Goal: Share content: Share content

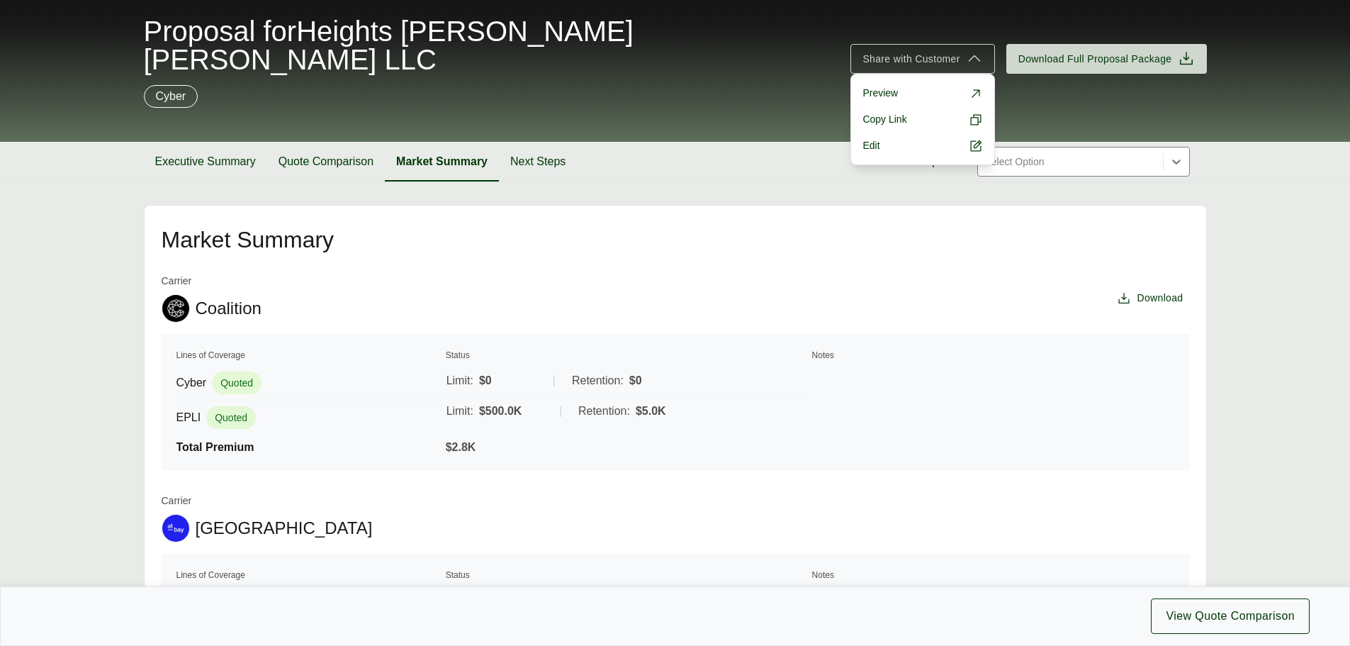
scroll to position [61, 0]
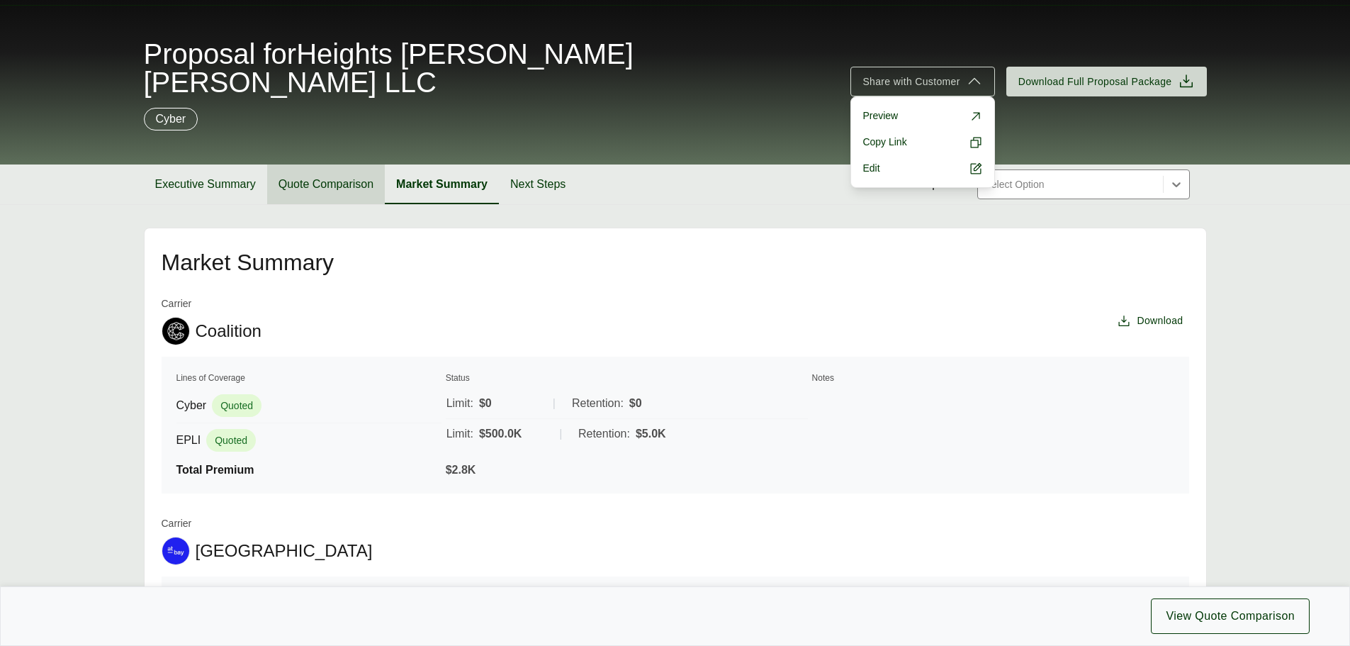
click at [310, 164] on button "Quote Comparison" at bounding box center [326, 184] width 118 height 40
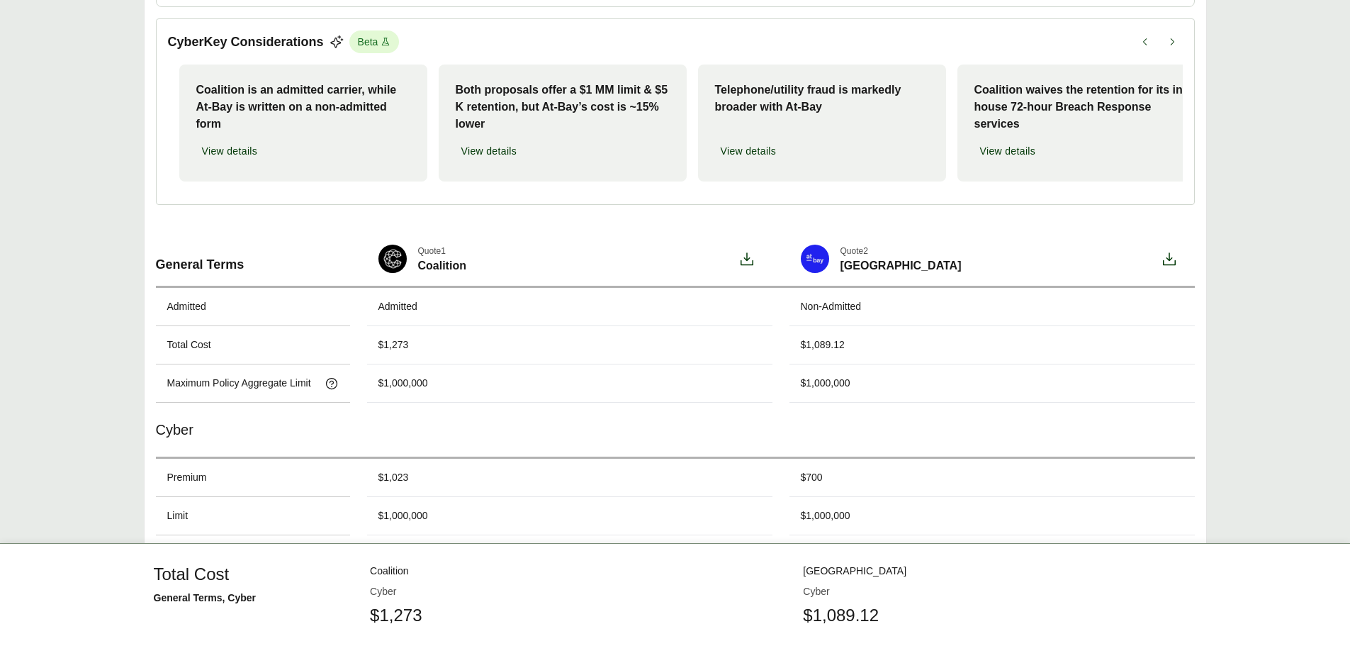
scroll to position [169, 0]
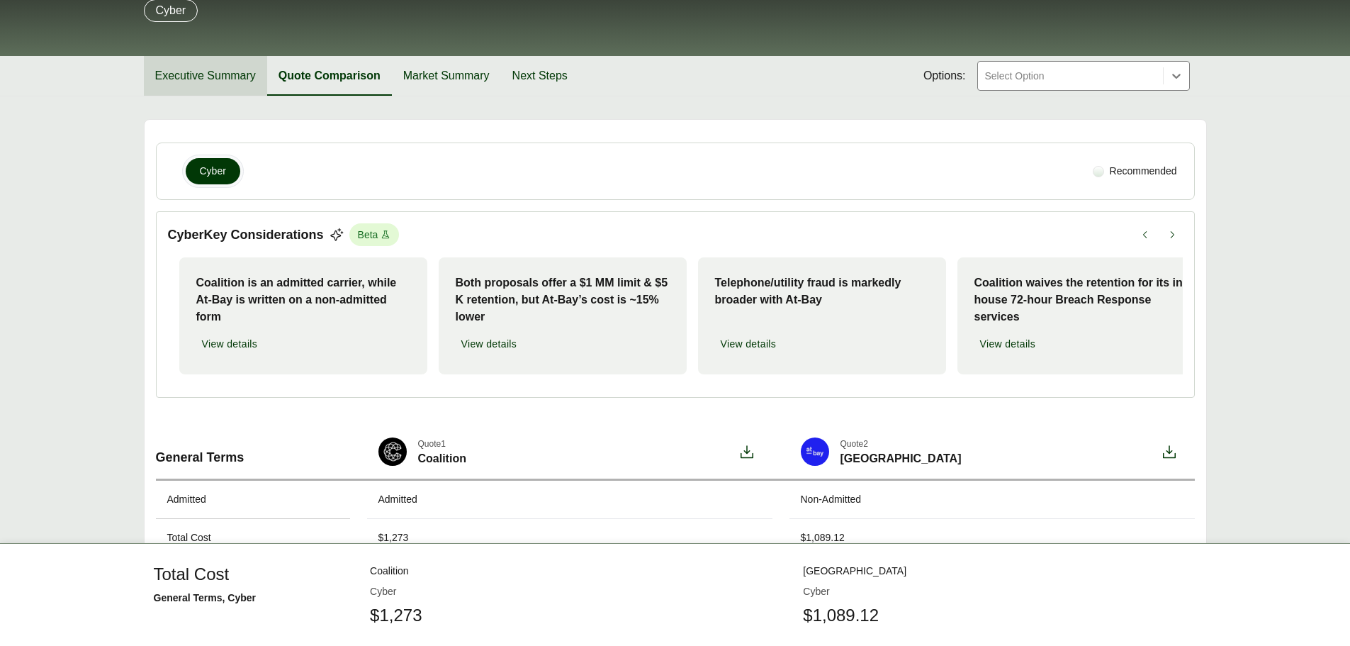
click at [225, 56] on button "Executive Summary" at bounding box center [205, 76] width 123 height 40
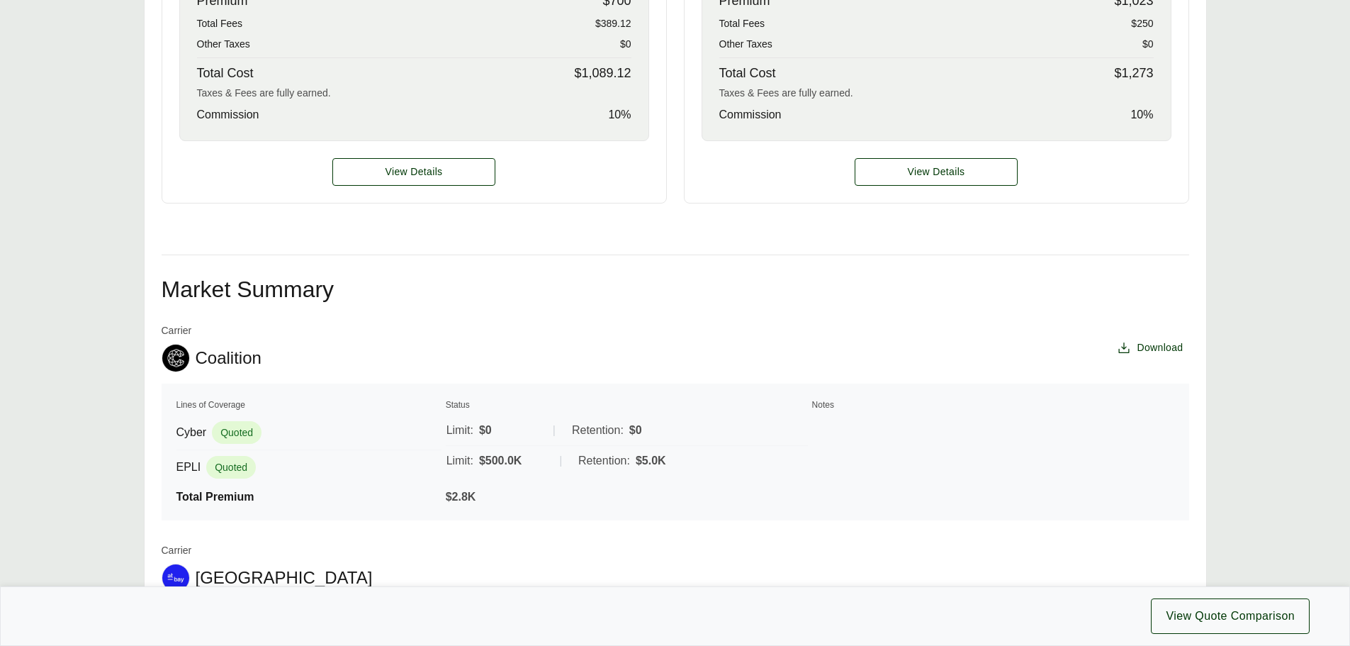
scroll to position [807, 0]
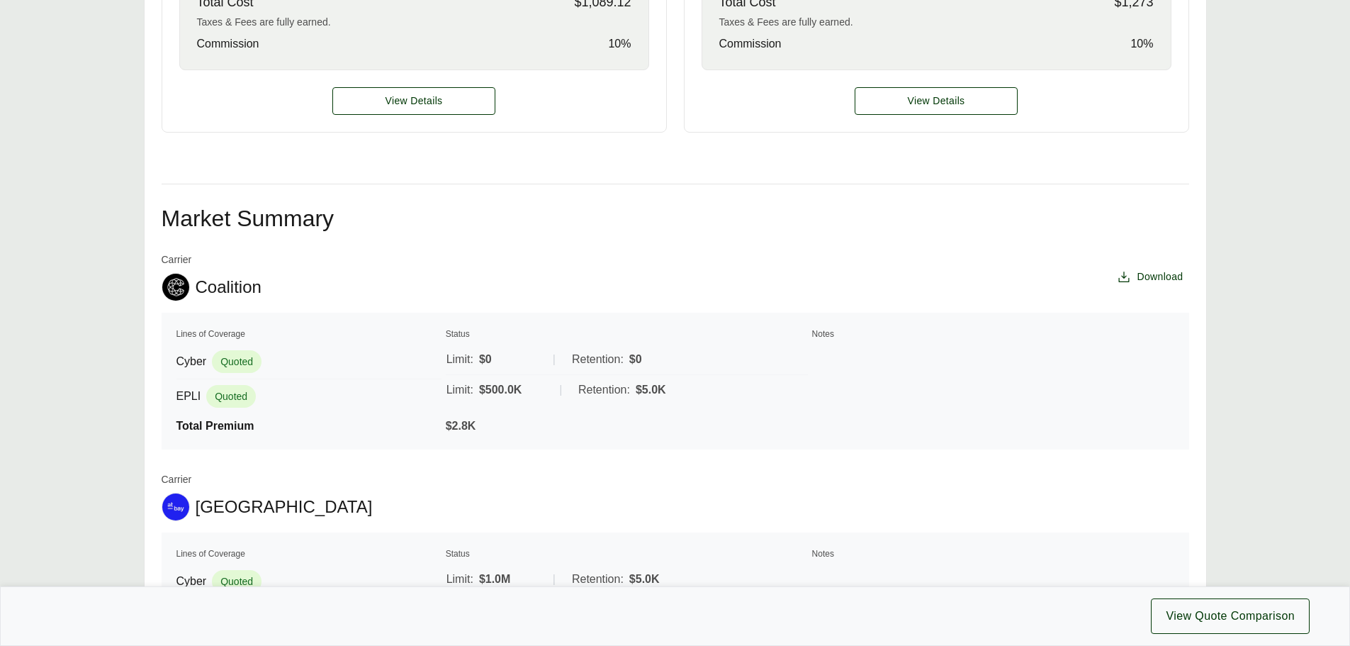
click at [335, 385] on div "EPLI Quoted" at bounding box center [308, 396] width 265 height 23
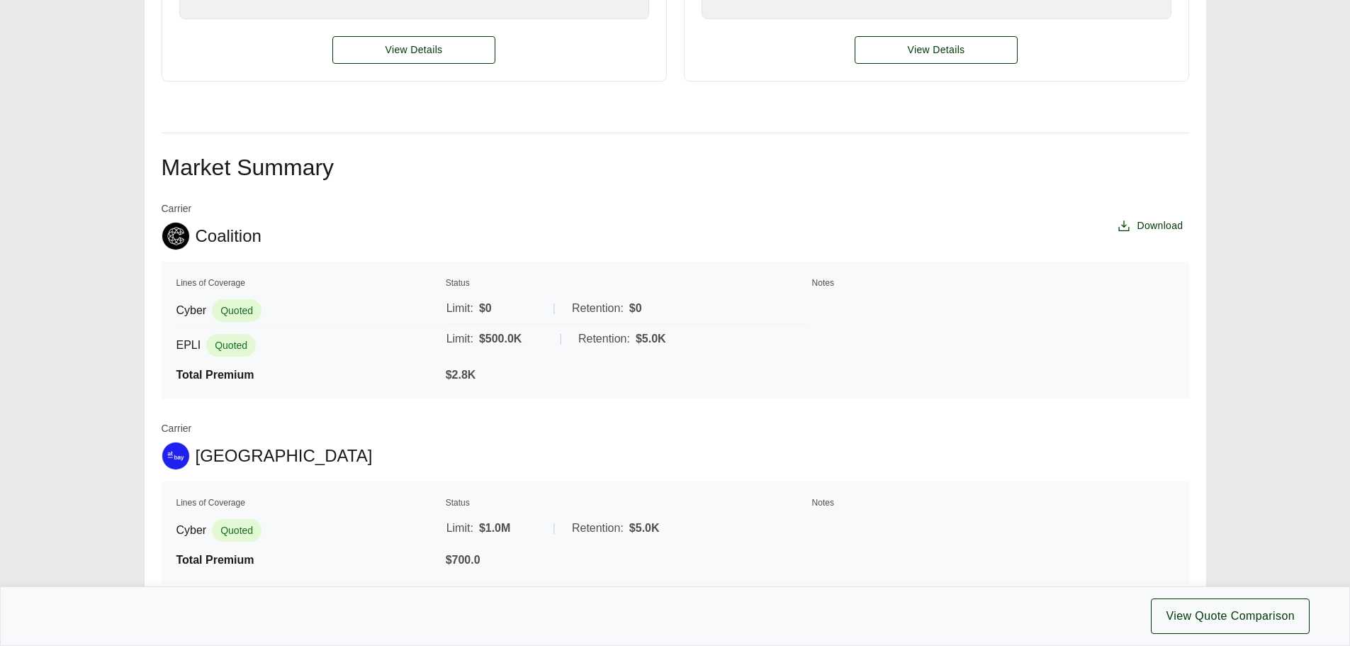
scroll to position [926, 0]
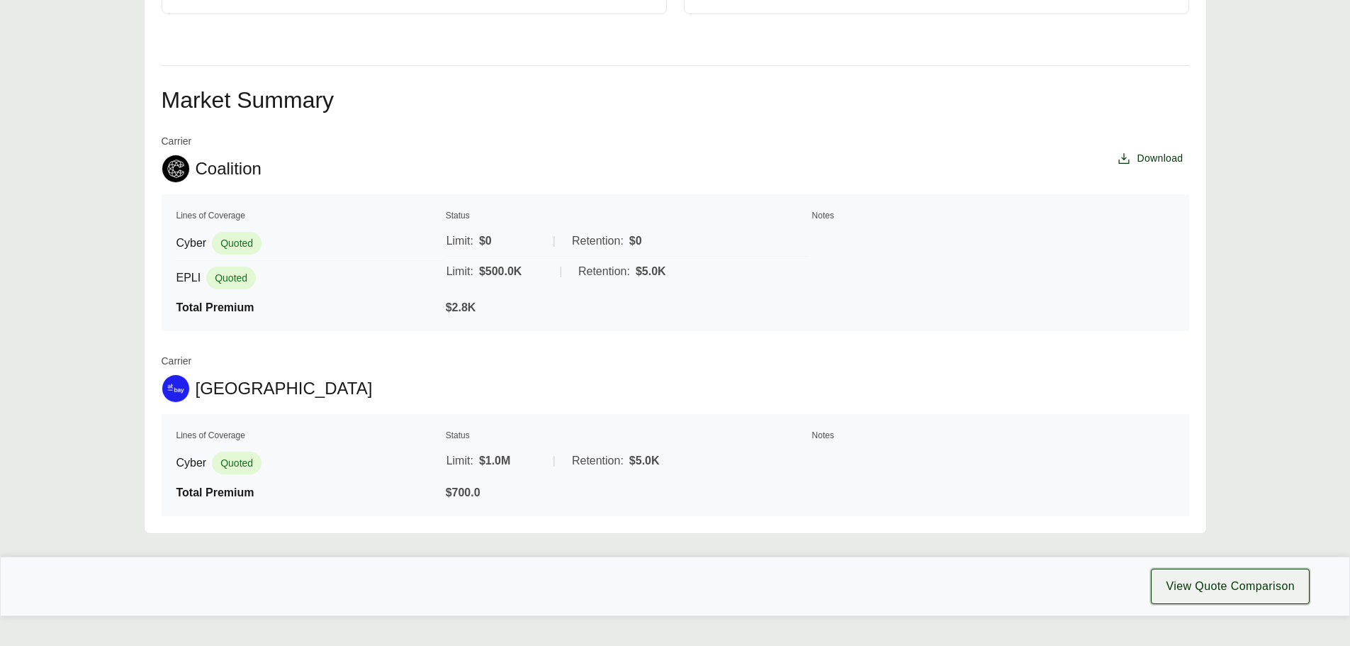
click at [1181, 578] on span "View Quote Comparison" at bounding box center [1230, 586] width 129 height 17
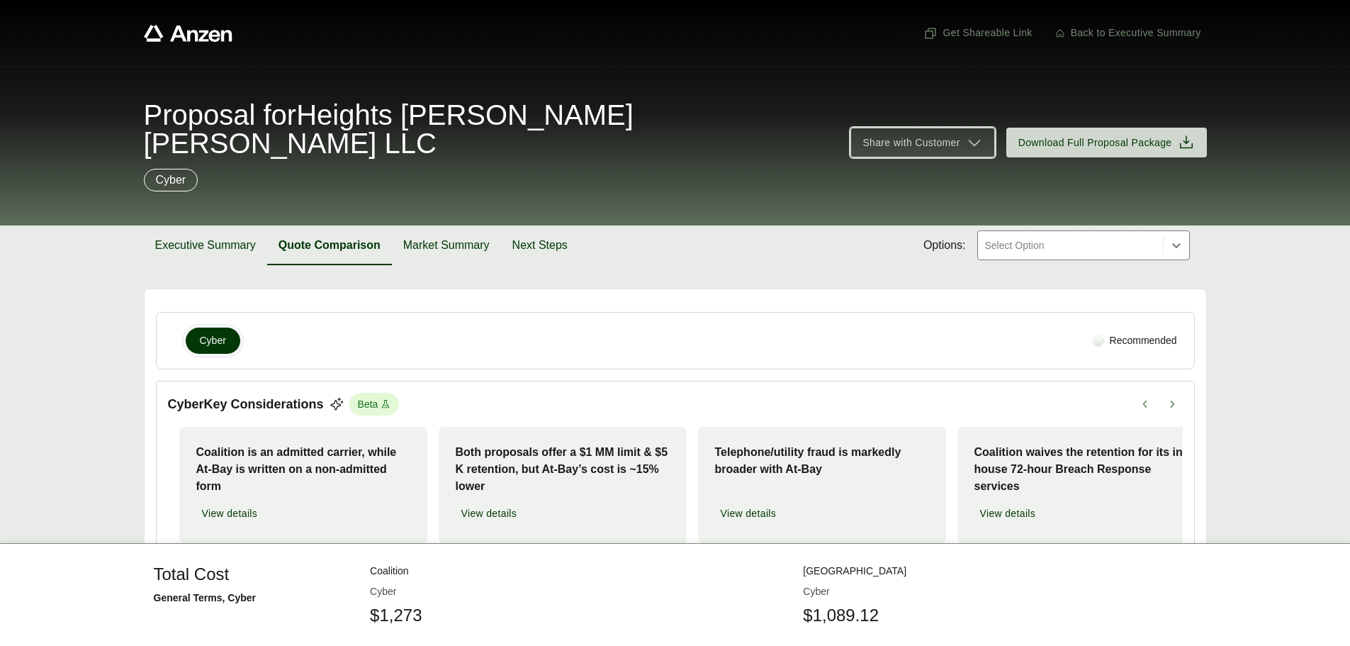
click at [979, 134] on icon at bounding box center [974, 142] width 17 height 17
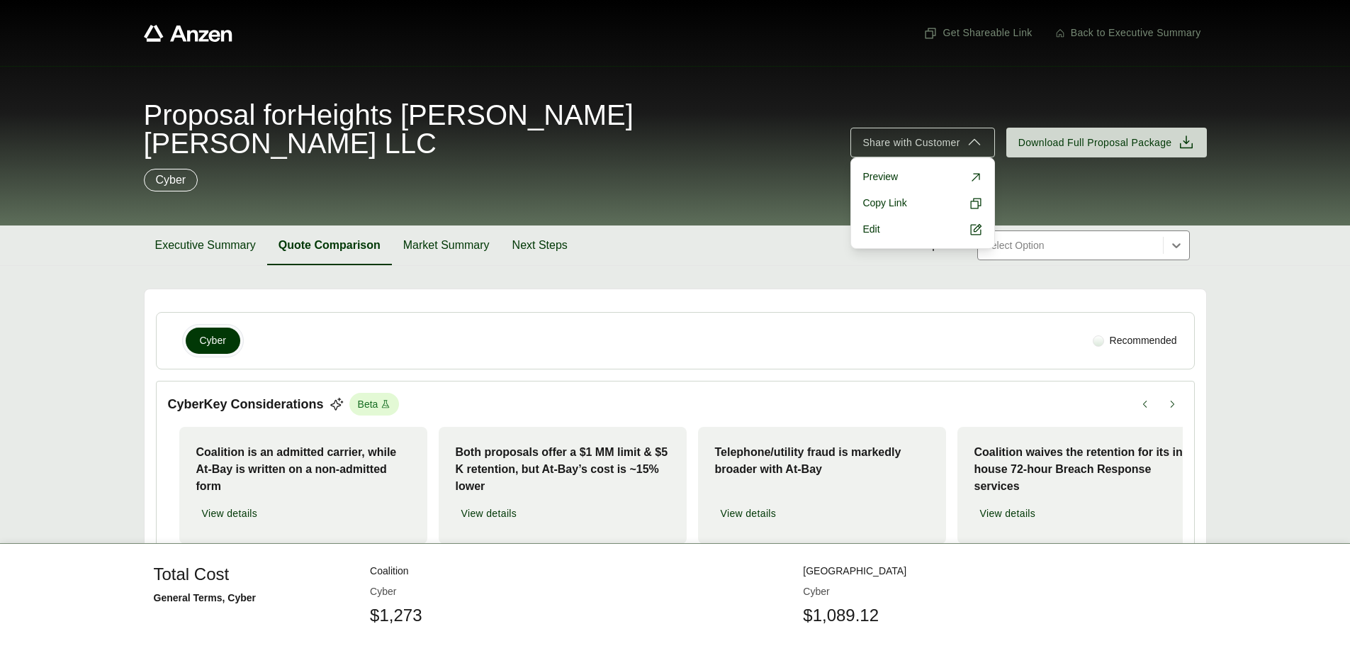
click at [750, 108] on div "Proposal for Heights Jackson Hill LLC" at bounding box center [489, 129] width 690 height 57
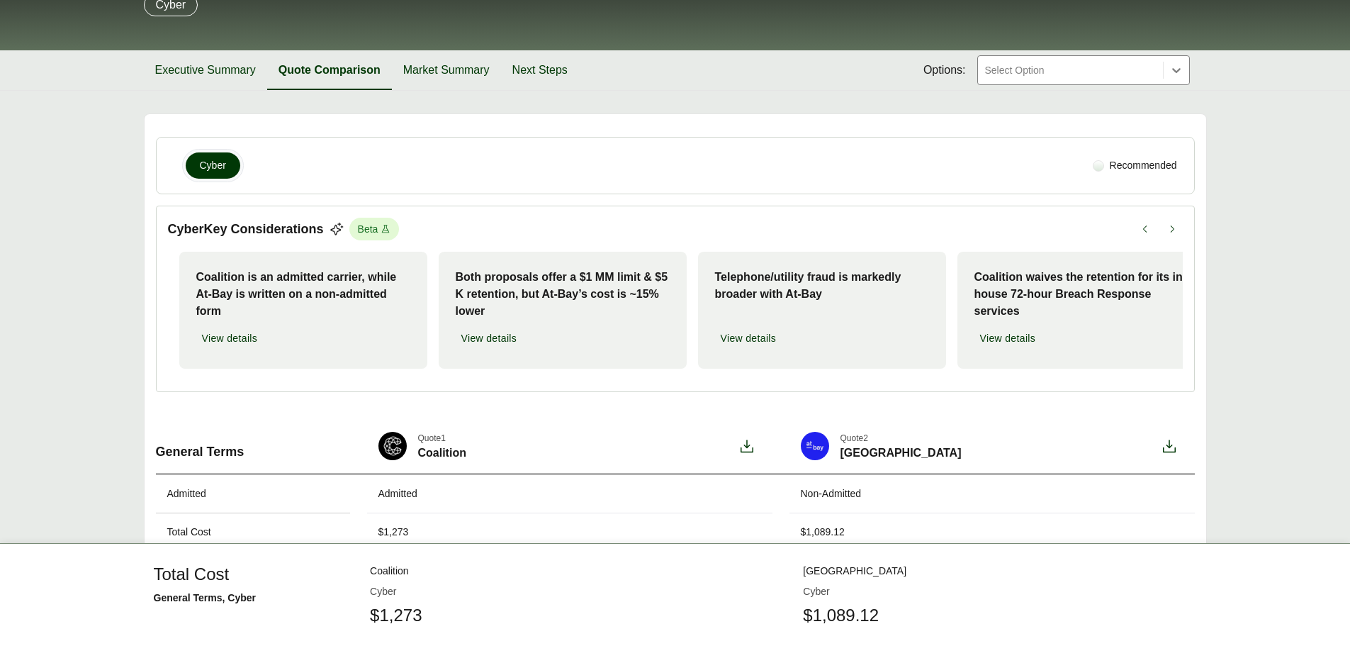
scroll to position [169, 0]
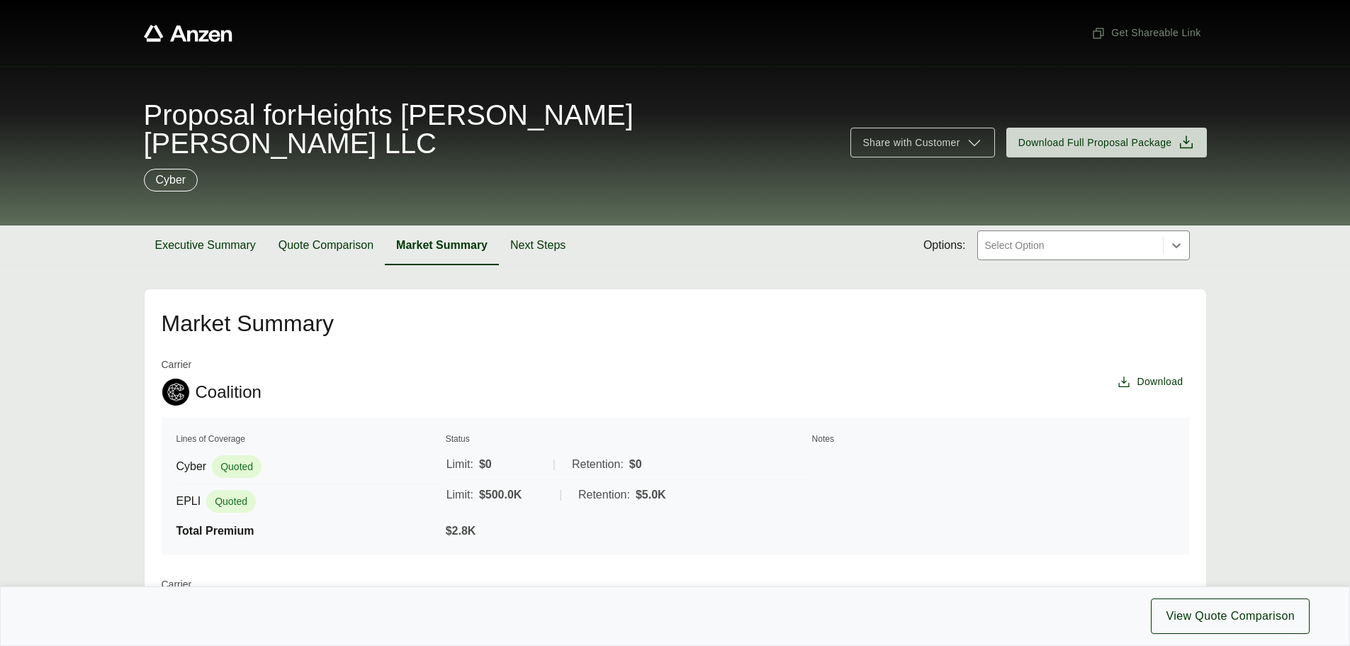
scroll to position [61, 0]
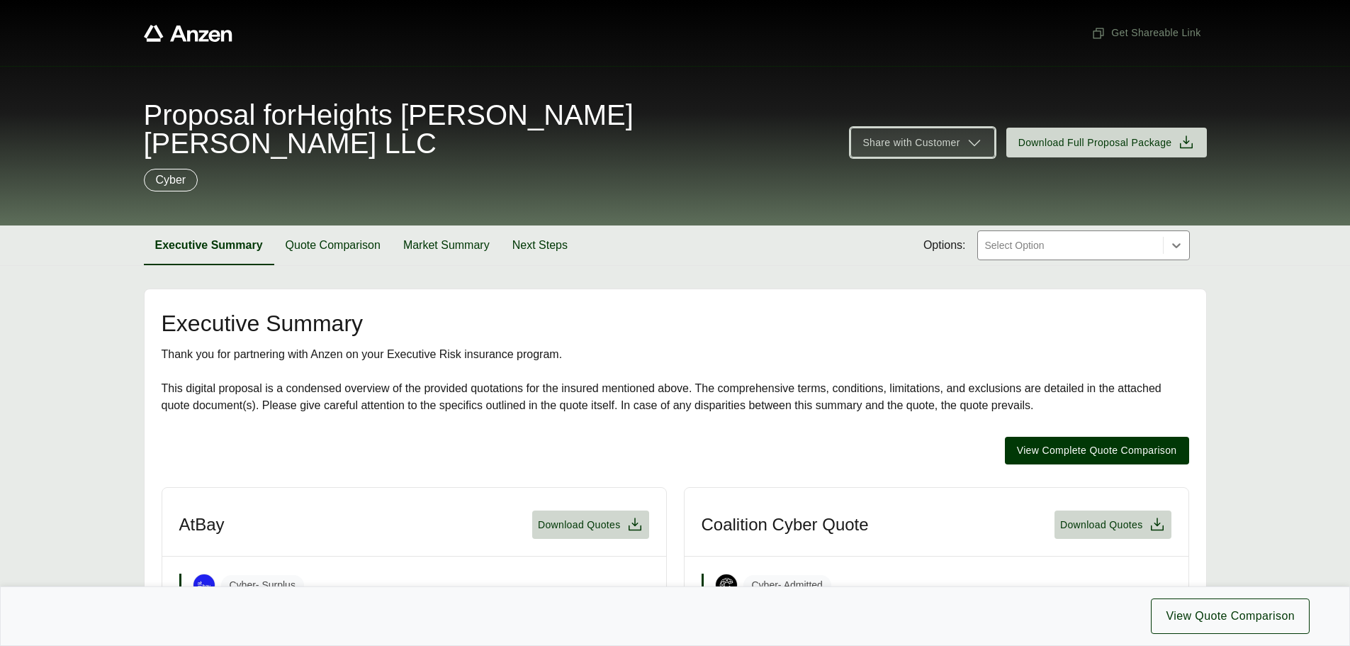
click at [976, 134] on icon at bounding box center [974, 142] width 17 height 17
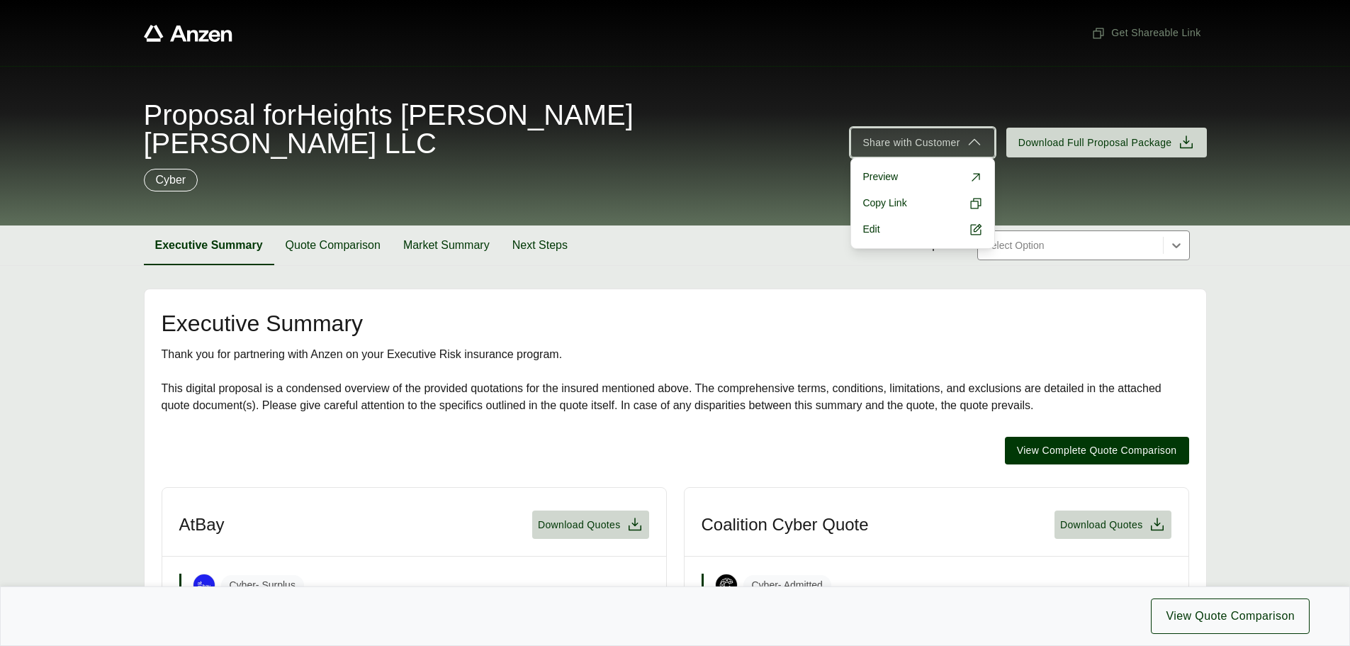
click at [890, 135] on span "Share with Customer" at bounding box center [910, 142] width 97 height 15
